Goal: Information Seeking & Learning: Learn about a topic

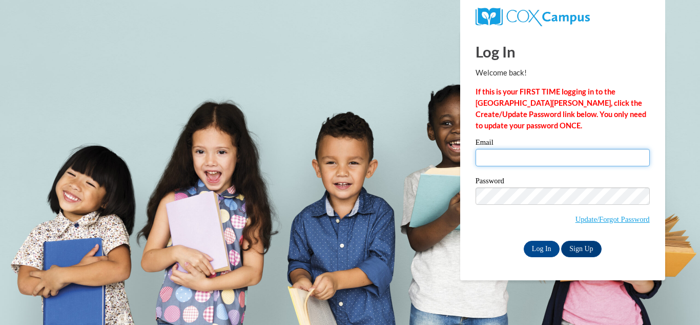
click at [541, 159] on input "Email" at bounding box center [563, 157] width 174 height 17
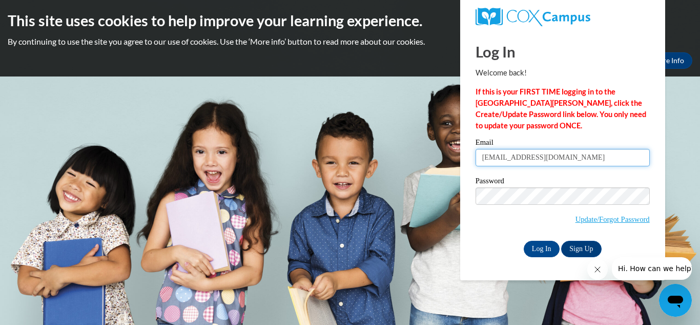
type input "teacher970104@aol.com"
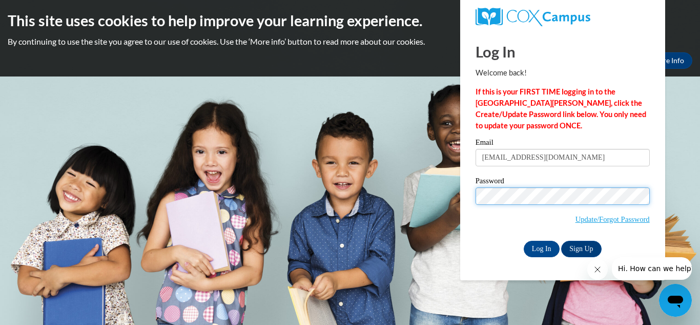
click at [524, 240] on input "Log In" at bounding box center [542, 248] width 36 height 16
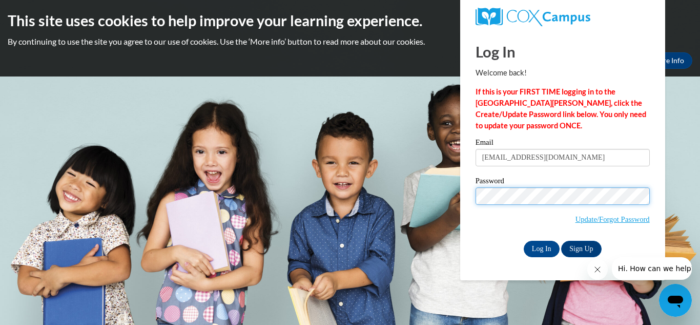
click at [524, 240] on input "Log In" at bounding box center [542, 248] width 36 height 16
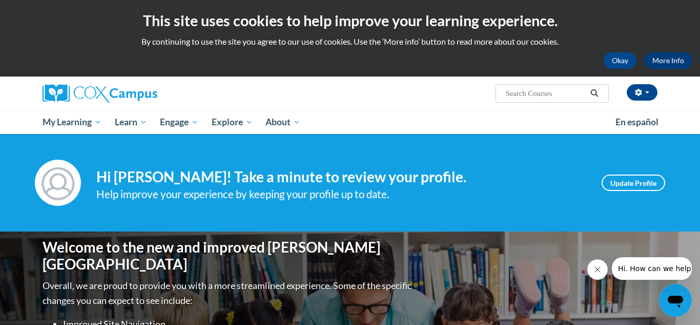
click at [513, 95] on input "Search..." at bounding box center [546, 93] width 82 height 12
paste input "Oral Language in Early Childhood: The Why and The What"
type input "Oral Language in Early Childhood: The Why and The What"
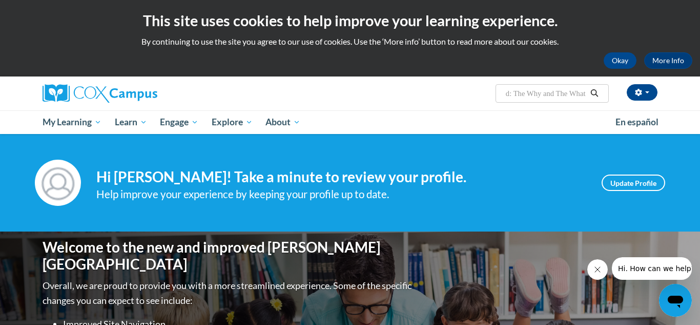
click at [593, 94] on icon "Search" at bounding box center [594, 93] width 9 height 8
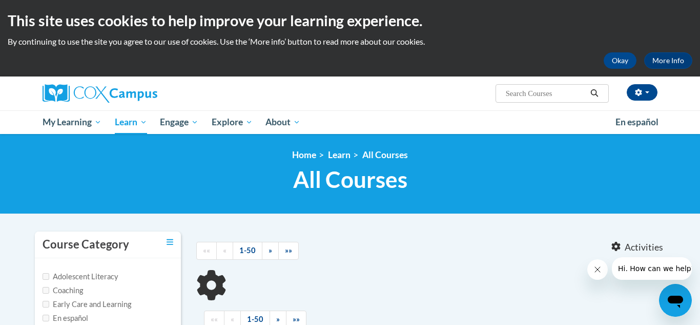
type input "Oral Language in Early Childhood: The Why and The What"
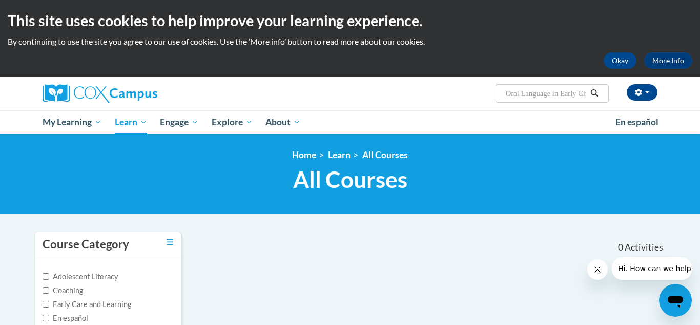
click at [593, 94] on icon "Search" at bounding box center [594, 93] width 9 height 8
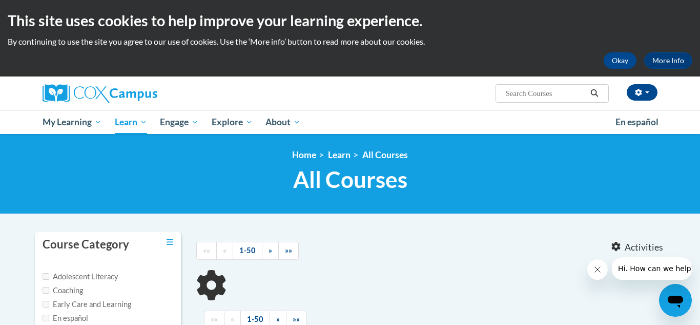
type input "Oral Language in Early Childhood: The Why and The What"
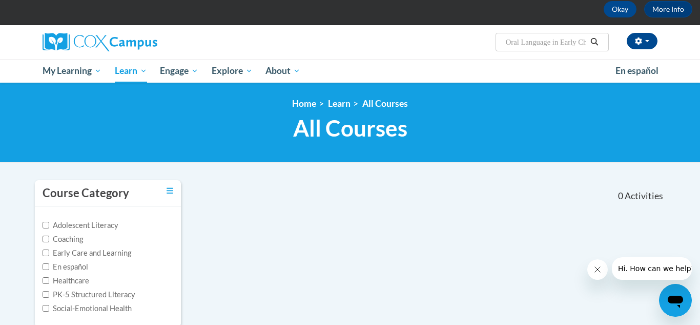
scroll to position [31, 0]
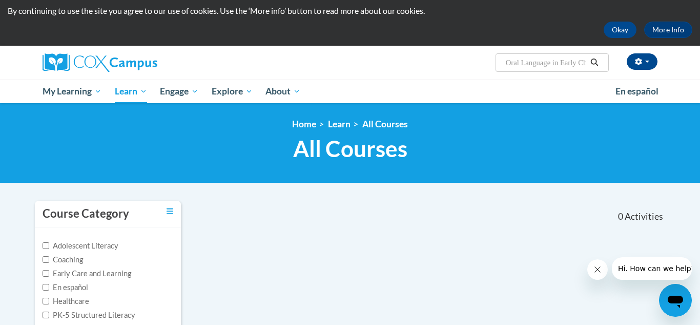
click at [514, 60] on input "Oral Language in Early Childhood: The Why and The What" at bounding box center [546, 62] width 82 height 12
drag, startPoint x: 505, startPoint y: 66, endPoint x: 700, endPoint y: 90, distance: 196.3
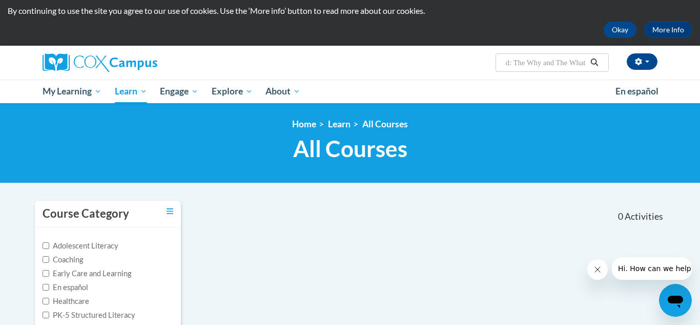
click at [700, 90] on div "Marcia Kienzle (America/New_York UTC-04:00) My Profile Inbox My Transcripts Log…" at bounding box center [350, 74] width 700 height 57
paste input "Oral Language in Early Childhood"
type input "Oral Language in Early Childhood"
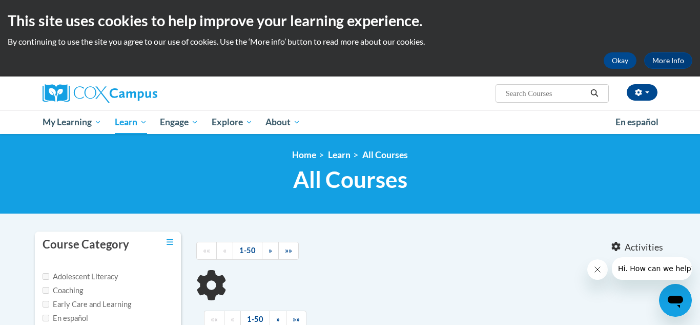
type input "Oral Language in Early Childhood"
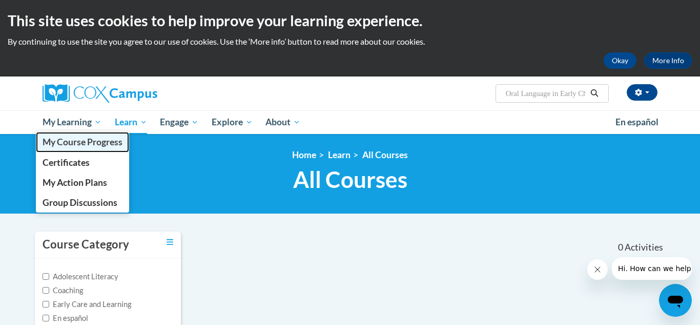
click at [94, 142] on span "My Course Progress" at bounding box center [83, 141] width 80 height 11
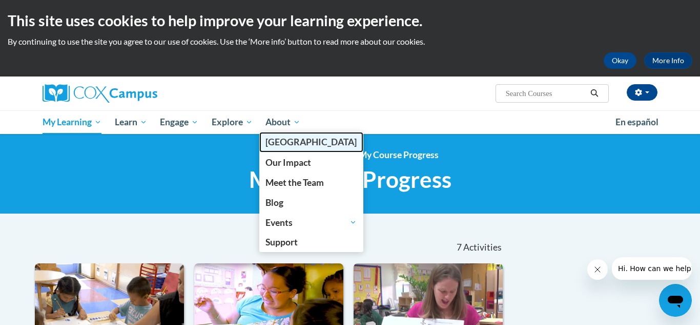
click at [279, 145] on span "[PERSON_NAME][GEOGRAPHIC_DATA]" at bounding box center [311, 141] width 91 height 11
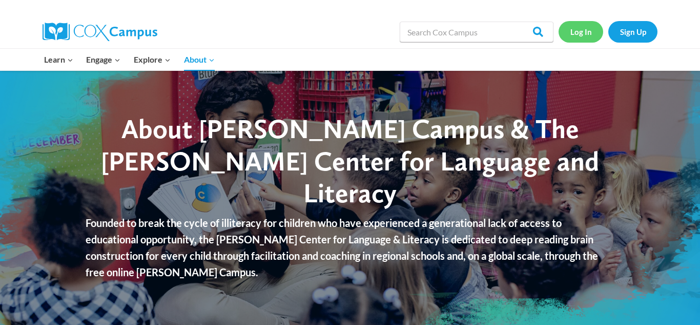
click at [575, 31] on link "Log In" at bounding box center [581, 31] width 45 height 21
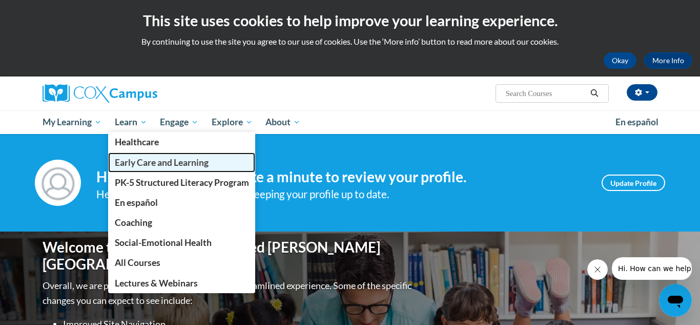
click at [148, 159] on span "Early Care and Learning" at bounding box center [162, 162] width 94 height 11
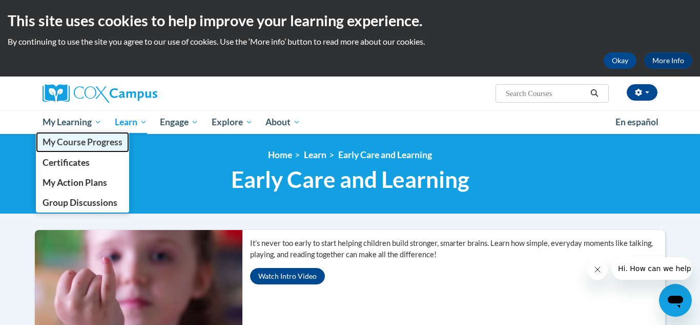
click at [72, 142] on span "My Course Progress" at bounding box center [83, 141] width 80 height 11
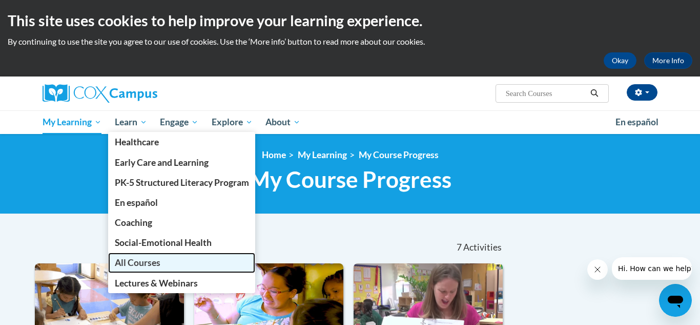
click at [139, 263] on span "All Courses" at bounding box center [138, 262] width 46 height 11
